Goal: Transaction & Acquisition: Purchase product/service

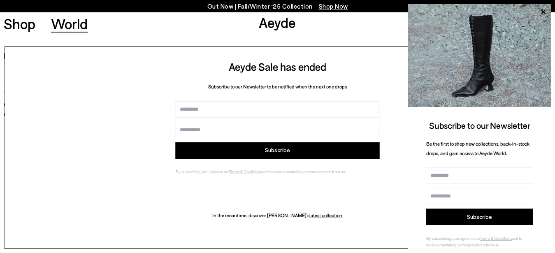
click at [66, 26] on link "World" at bounding box center [69, 23] width 37 height 14
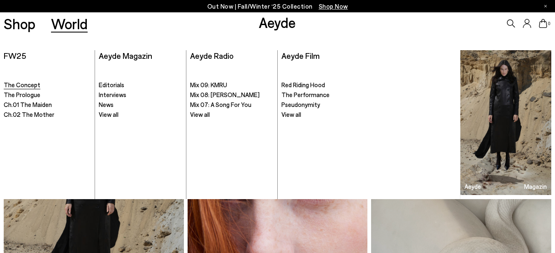
click at [7, 89] on link "The Concept" at bounding box center [47, 85] width 87 height 8
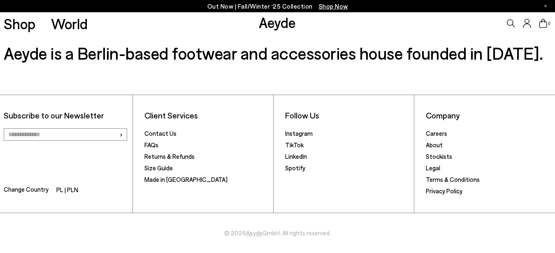
scroll to position [882, 0]
click at [149, 137] on link "Contact Us" at bounding box center [161, 133] width 32 height 7
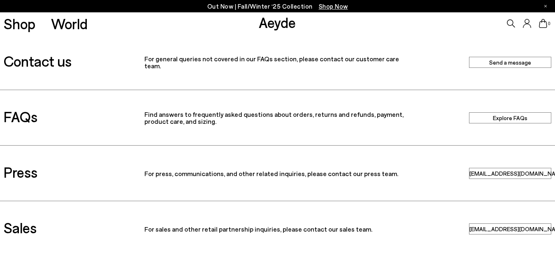
click at [281, 23] on link "Aeyde" at bounding box center [277, 22] width 37 height 17
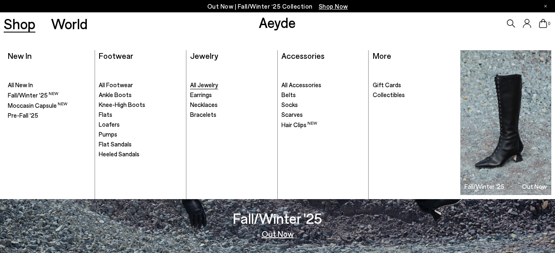
click at [198, 85] on span "All Jewelry" at bounding box center [204, 84] width 28 height 7
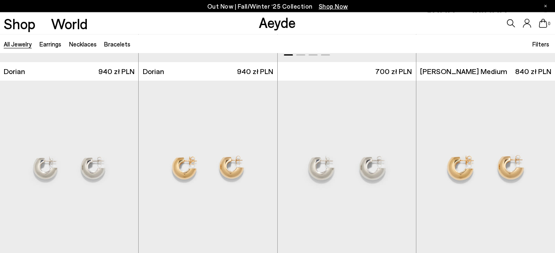
scroll to position [420, 0]
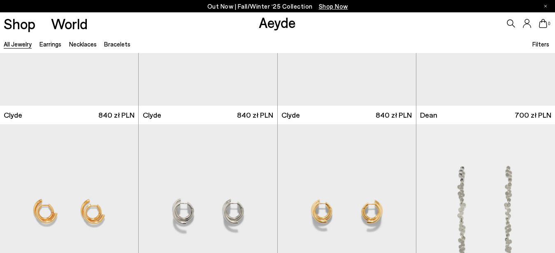
scroll to position [1554, 0]
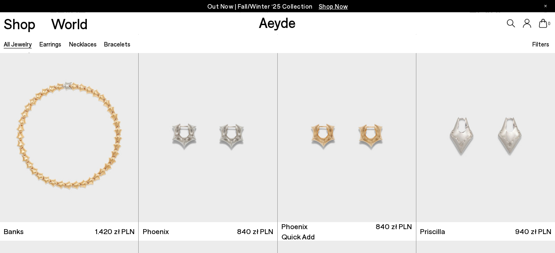
scroll to position [2730, 0]
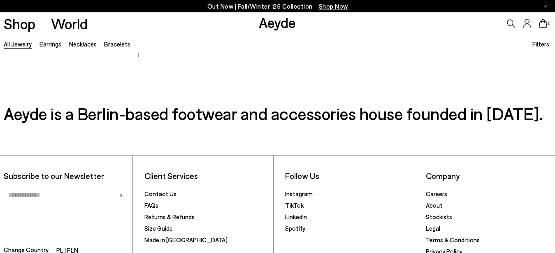
scroll to position [4493, 0]
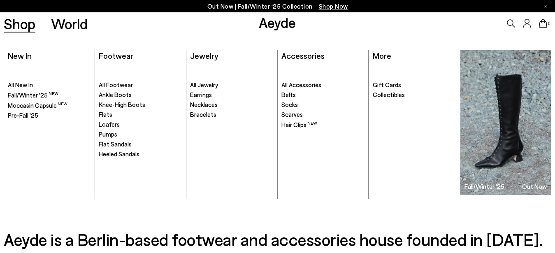
click at [109, 95] on span "Ankle Boots" at bounding box center [115, 94] width 33 height 7
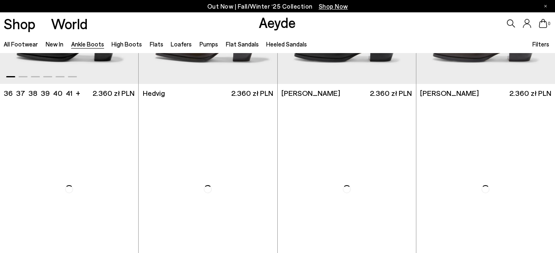
scroll to position [420, 0]
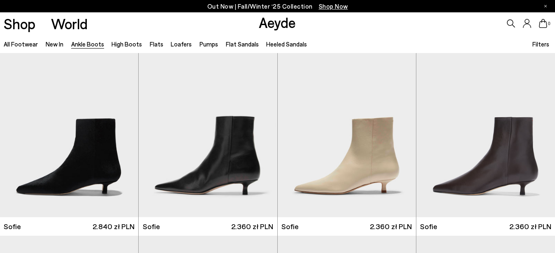
scroll to position [378, 0]
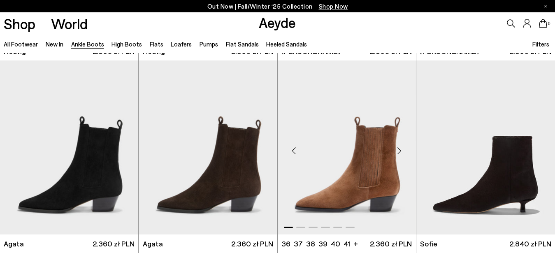
click at [350, 169] on img "1 / 6" at bounding box center [347, 148] width 138 height 174
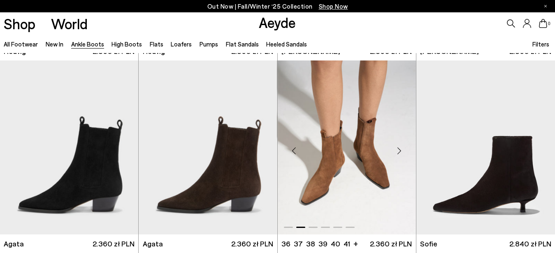
click at [342, 163] on img "2 / 6" at bounding box center [347, 148] width 138 height 174
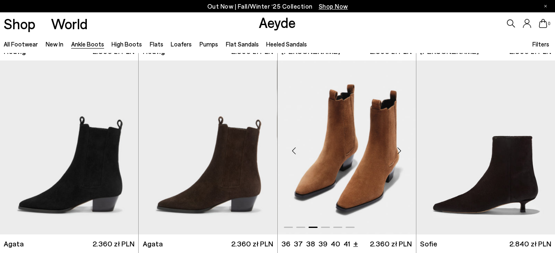
click at [354, 242] on li "+" at bounding box center [356, 243] width 5 height 11
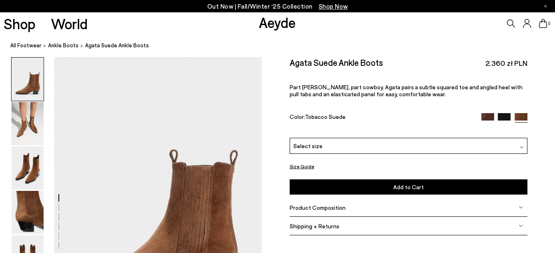
click at [298, 168] on button "Size Guide" at bounding box center [302, 166] width 25 height 10
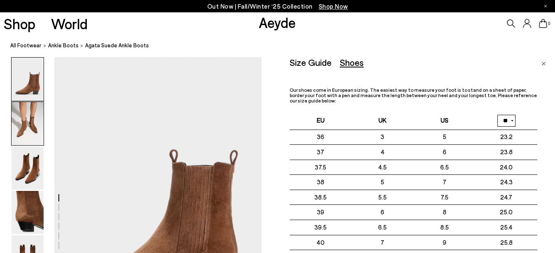
click at [16, 128] on img at bounding box center [28, 123] width 32 height 43
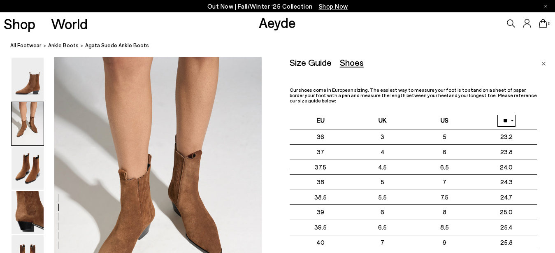
scroll to position [321, 0]
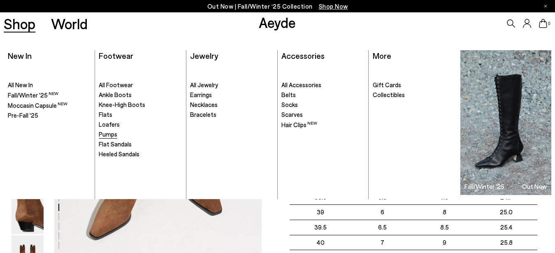
click at [102, 135] on span "Pumps" at bounding box center [108, 134] width 19 height 7
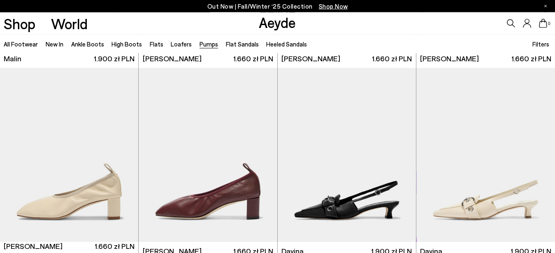
scroll to position [1554, 0]
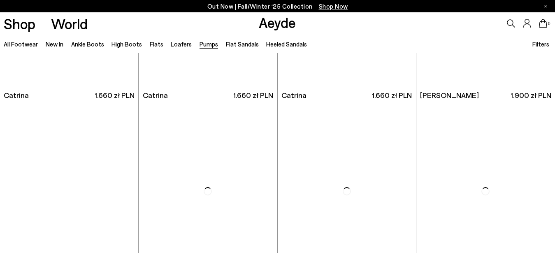
scroll to position [2772, 0]
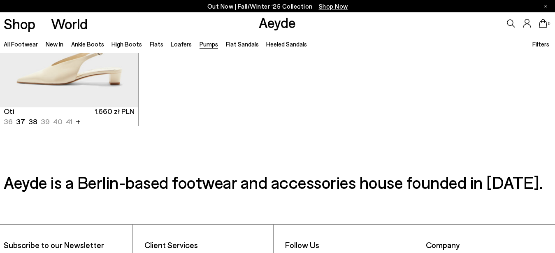
scroll to position [3612, 0]
